Goal: Transaction & Acquisition: Purchase product/service

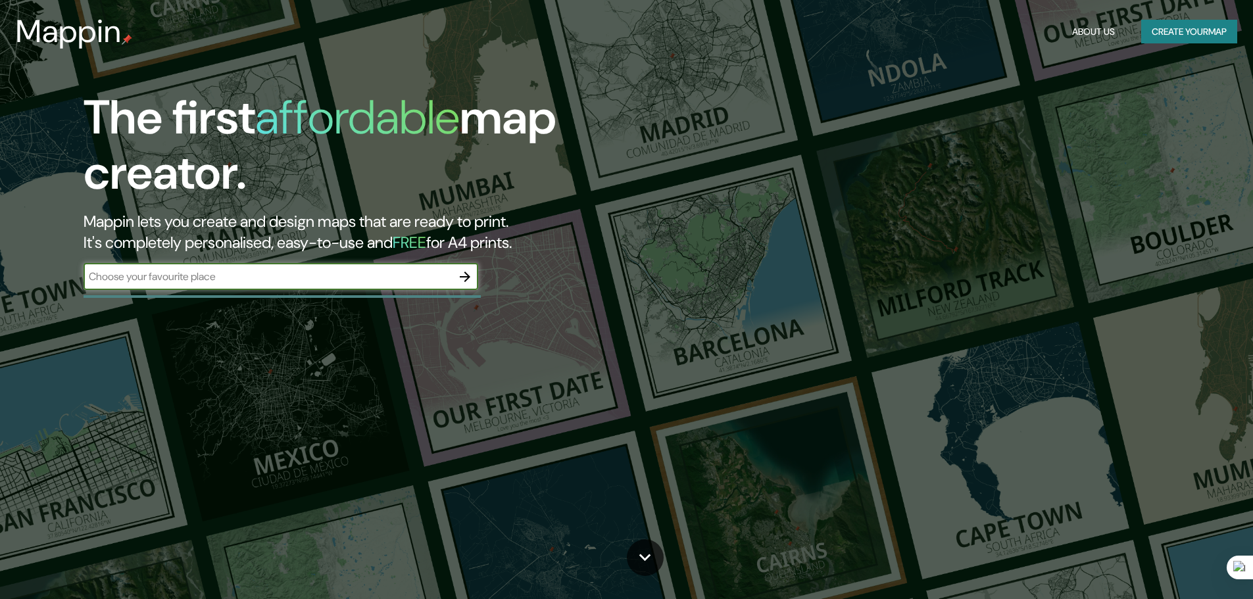
click at [351, 276] on input "text" at bounding box center [268, 276] width 368 height 15
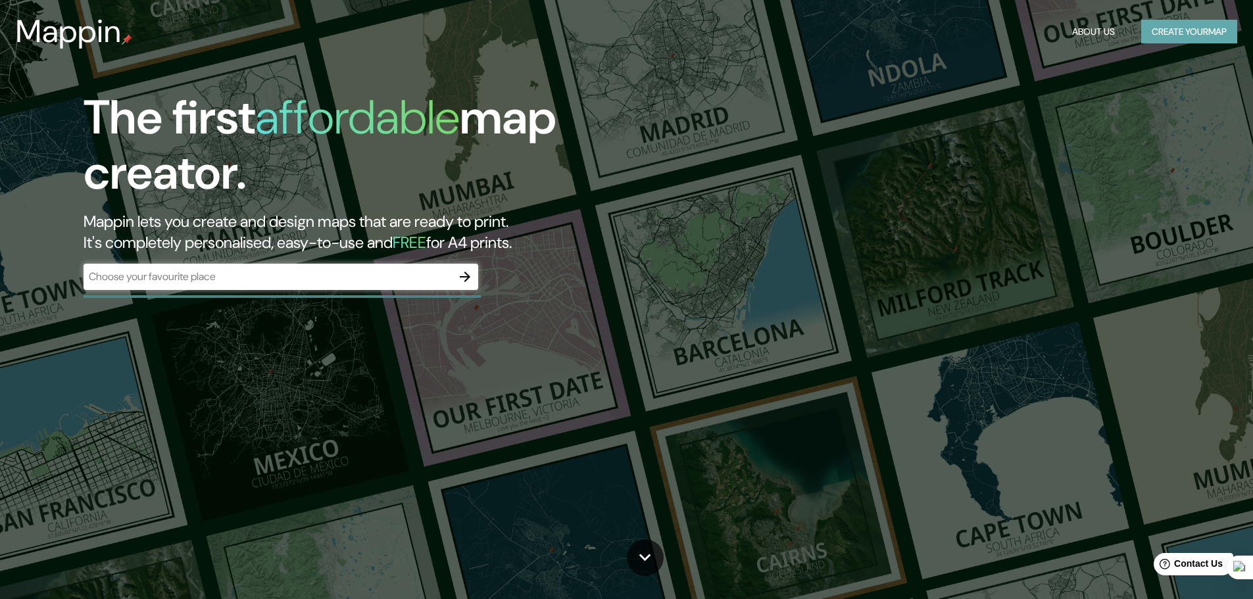
click at [1168, 43] on button "Create your map" at bounding box center [1189, 32] width 96 height 24
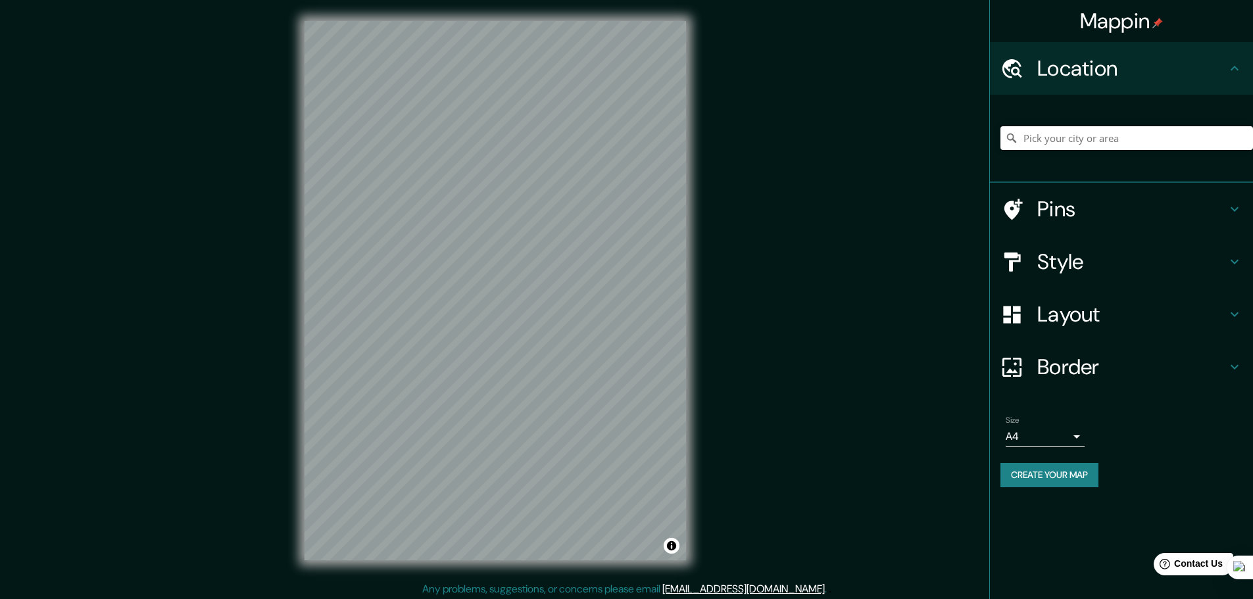
click at [1057, 131] on input "Pick your city or area" at bounding box center [1126, 138] width 253 height 24
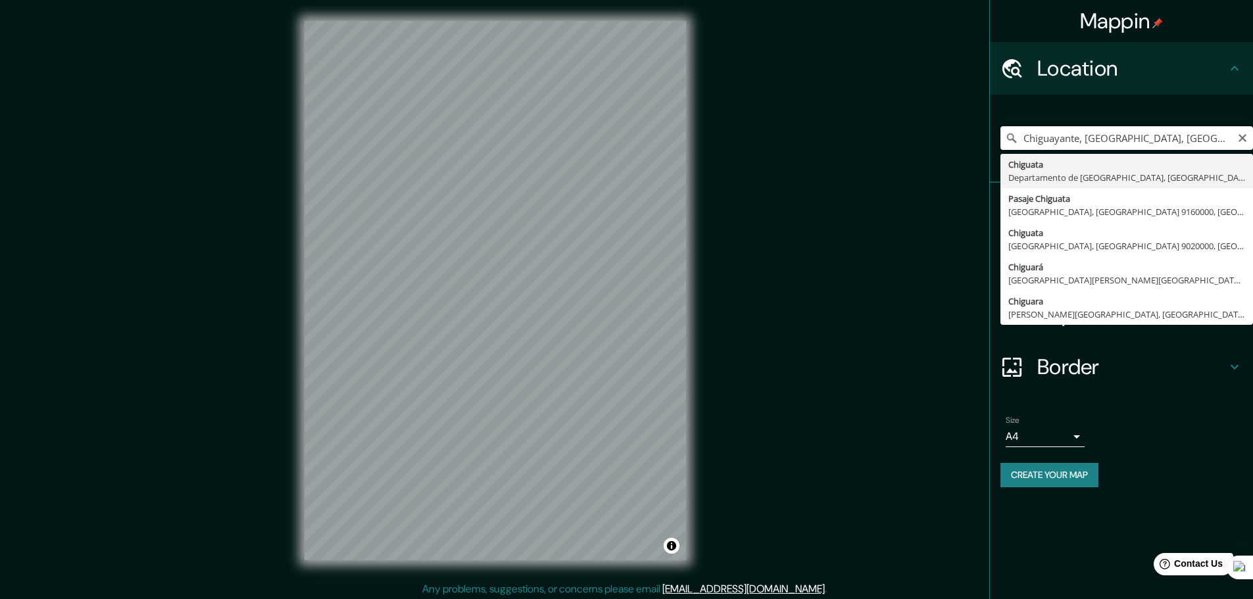
drag, startPoint x: 1201, startPoint y: 136, endPoint x: 1056, endPoint y: 142, distance: 145.5
click at [1056, 142] on input "Chiguayante, [GEOGRAPHIC_DATA], [GEOGRAPHIC_DATA]" at bounding box center [1126, 138] width 253 height 24
type input "Chiguata, [GEOGRAPHIC_DATA], [GEOGRAPHIC_DATA]"
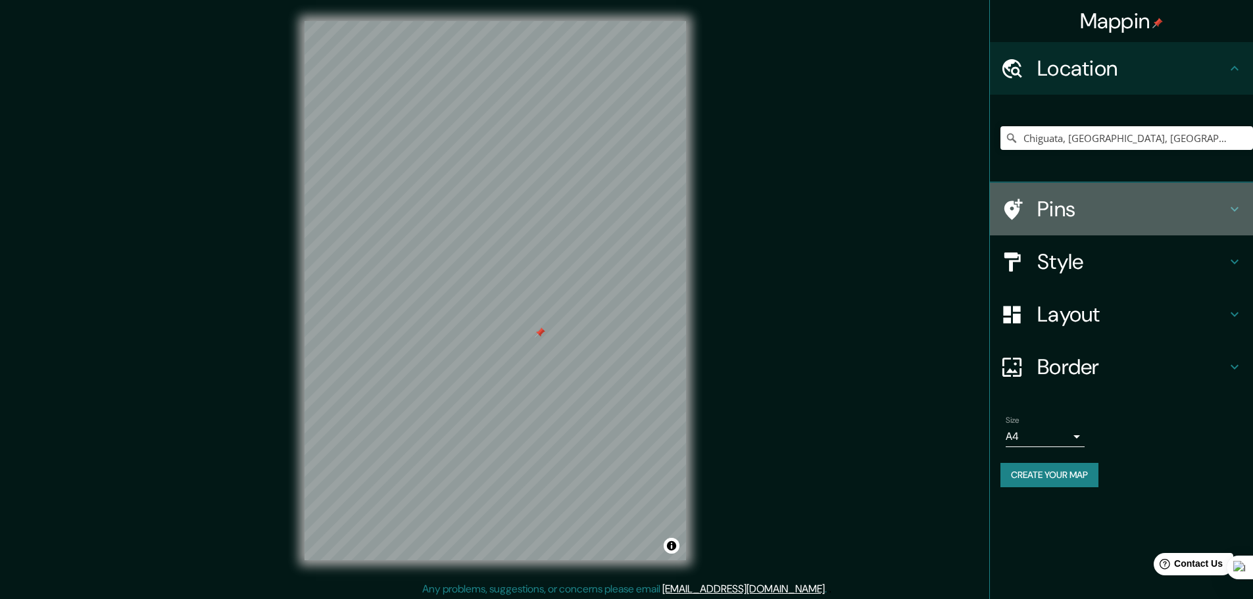
click at [1093, 204] on h4 "Pins" at bounding box center [1131, 209] width 189 height 26
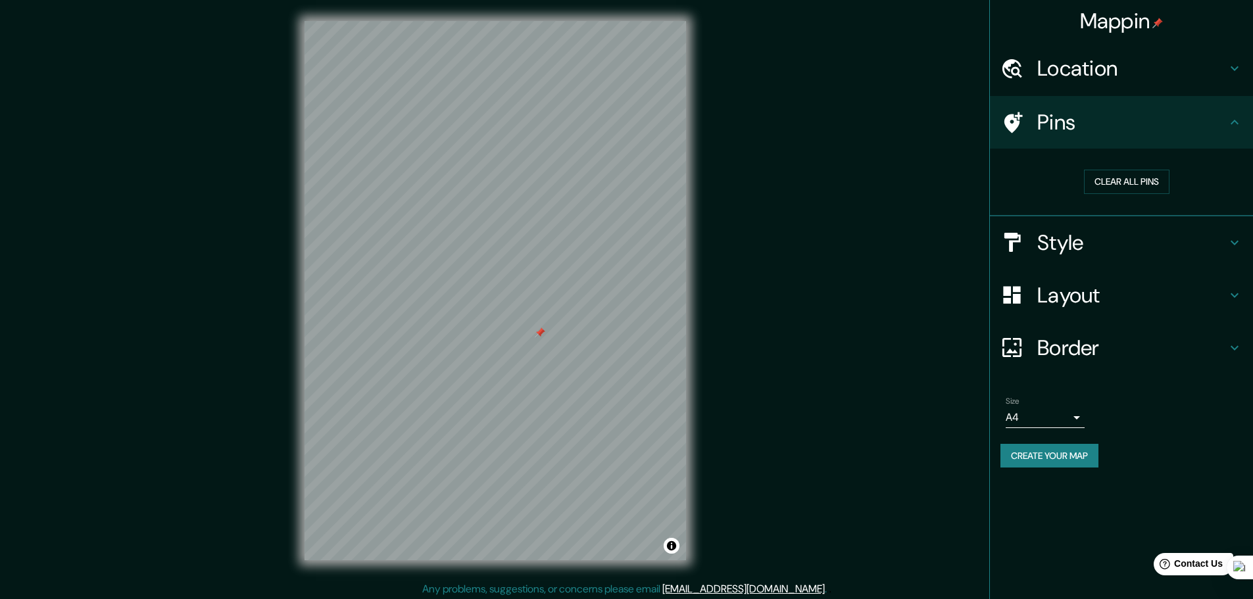
click at [965, 37] on div "Mappin Location [GEOGRAPHIC_DATA], [GEOGRAPHIC_DATA], [GEOGRAPHIC_DATA] Pins Cl…" at bounding box center [626, 301] width 1253 height 603
click at [1070, 320] on div "Layout" at bounding box center [1121, 295] width 263 height 53
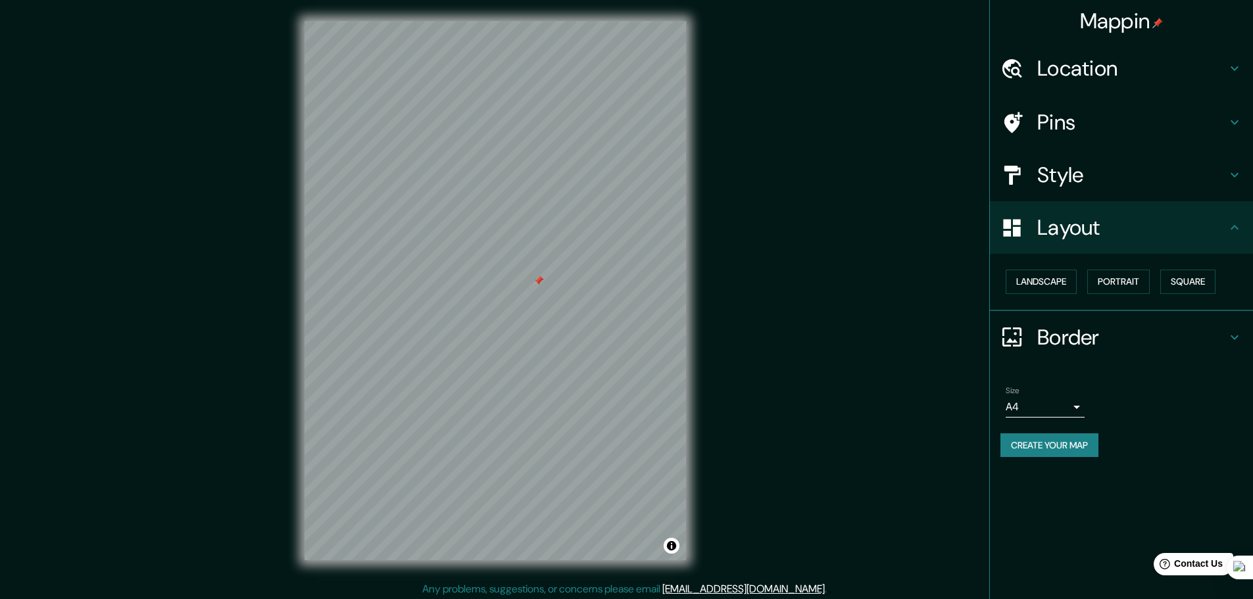
click at [1045, 298] on div "Landscape [GEOGRAPHIC_DATA]" at bounding box center [1126, 281] width 253 height 35
click at [1045, 289] on button "Landscape" at bounding box center [1041, 282] width 71 height 24
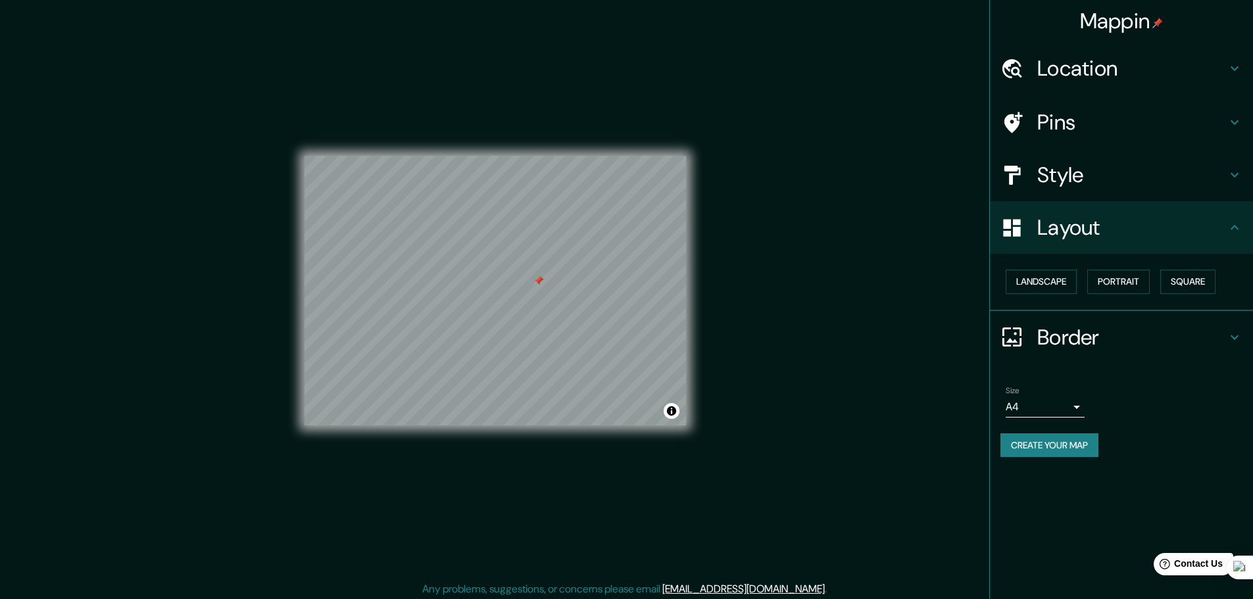
click at [1054, 184] on h4 "Style" at bounding box center [1131, 175] width 189 height 26
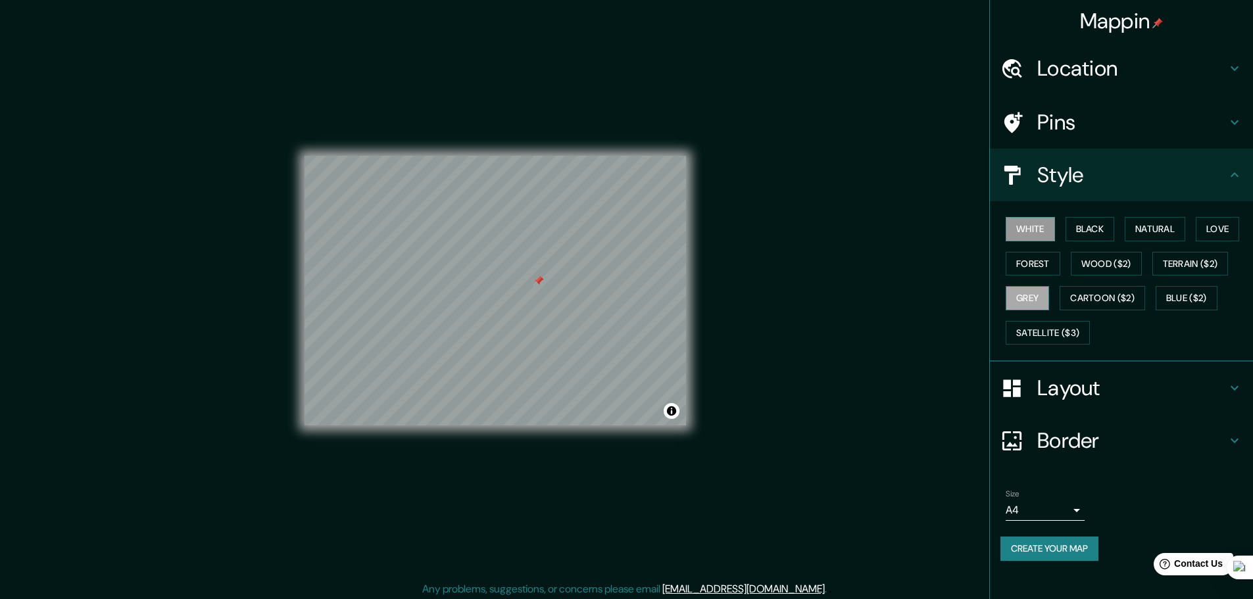
click at [1033, 299] on button "Grey" at bounding box center [1027, 298] width 43 height 24
click at [1074, 556] on button "Create your map" at bounding box center [1049, 549] width 98 height 24
